Goal: Entertainment & Leisure: Browse casually

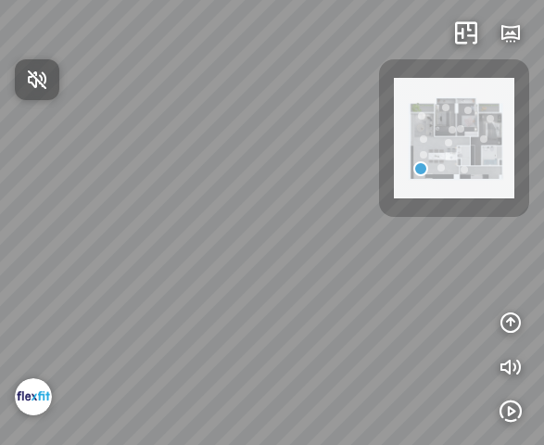
click at [253, 230] on div at bounding box center [272, 222] width 544 height 445
click at [282, 270] on div at bounding box center [272, 222] width 544 height 445
click at [278, 194] on div at bounding box center [272, 222] width 544 height 445
click at [285, 228] on div at bounding box center [272, 222] width 544 height 445
